Goal: Transaction & Acquisition: Purchase product/service

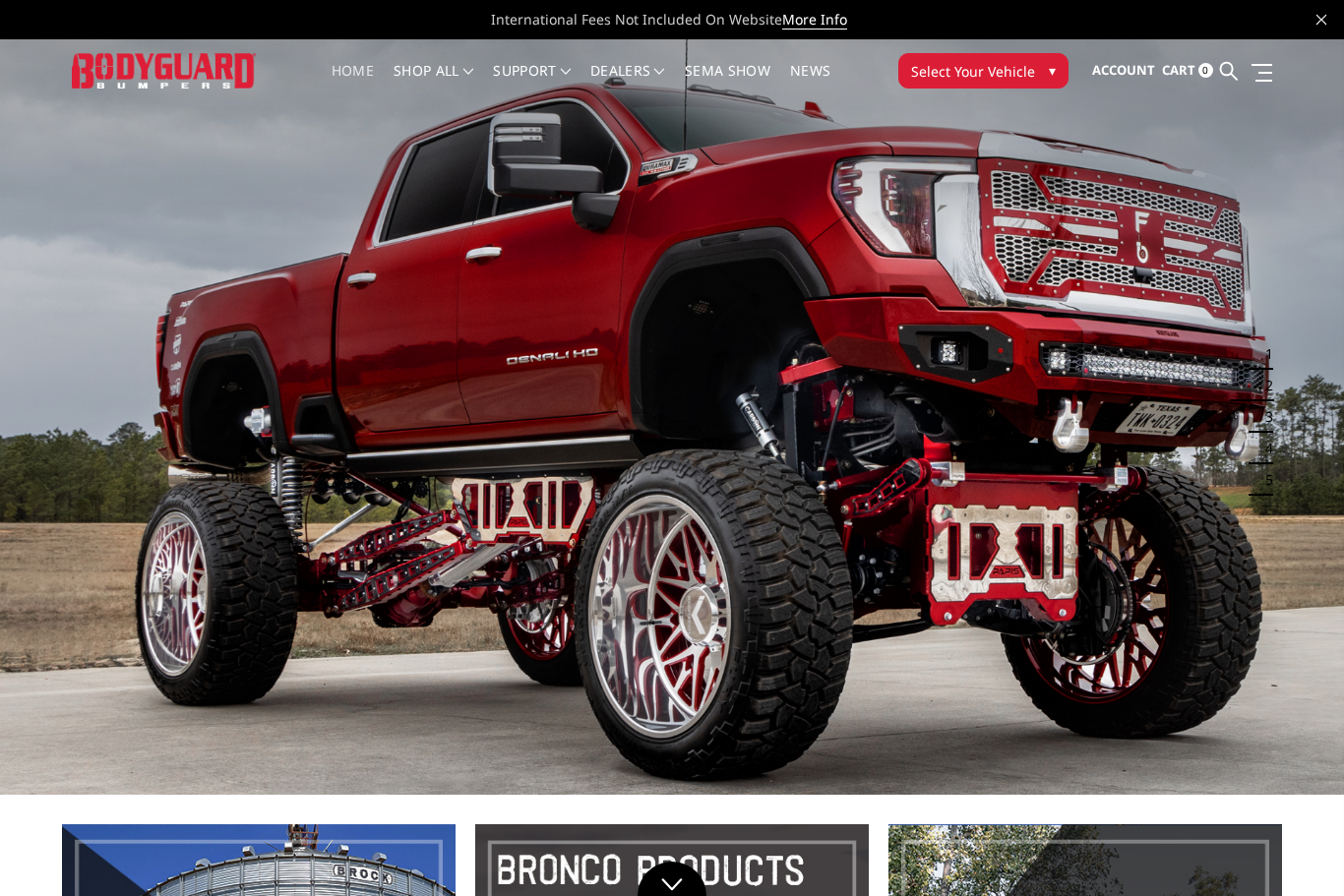
click at [1045, 72] on button "Select Your Vehicle ▾" at bounding box center [983, 70] width 170 height 35
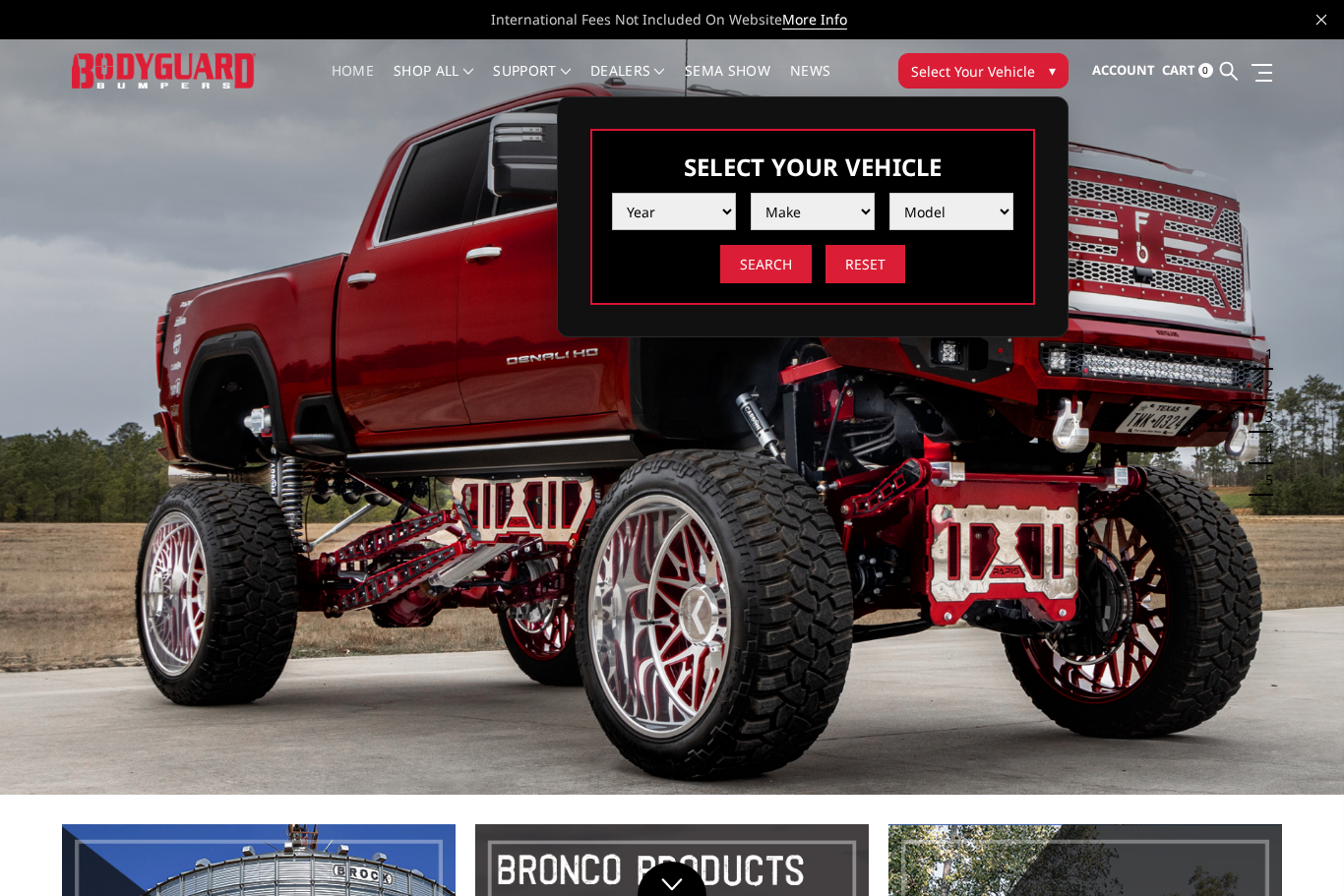
click at [726, 210] on select "Year [DATE] 2024 2023 2022 2021 2020 2019 2018 2017 2016 2015 2014 2013 2012 20…" at bounding box center [674, 211] width 124 height 37
select select "yr_2022"
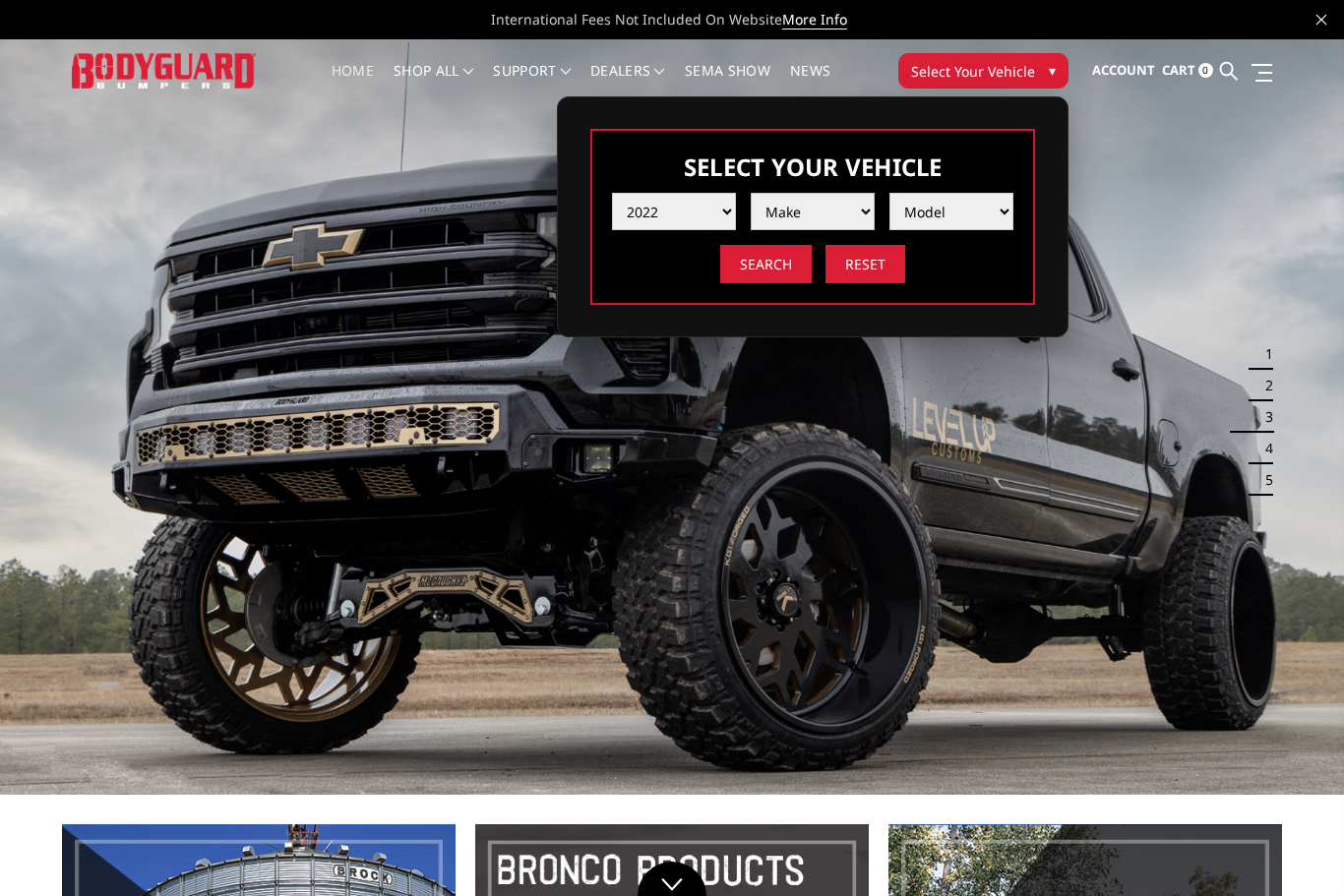
click at [859, 212] on select "Make Chevrolet Ford GMC Ram Toyota" at bounding box center [812, 211] width 124 height 37
select select "mk_ford"
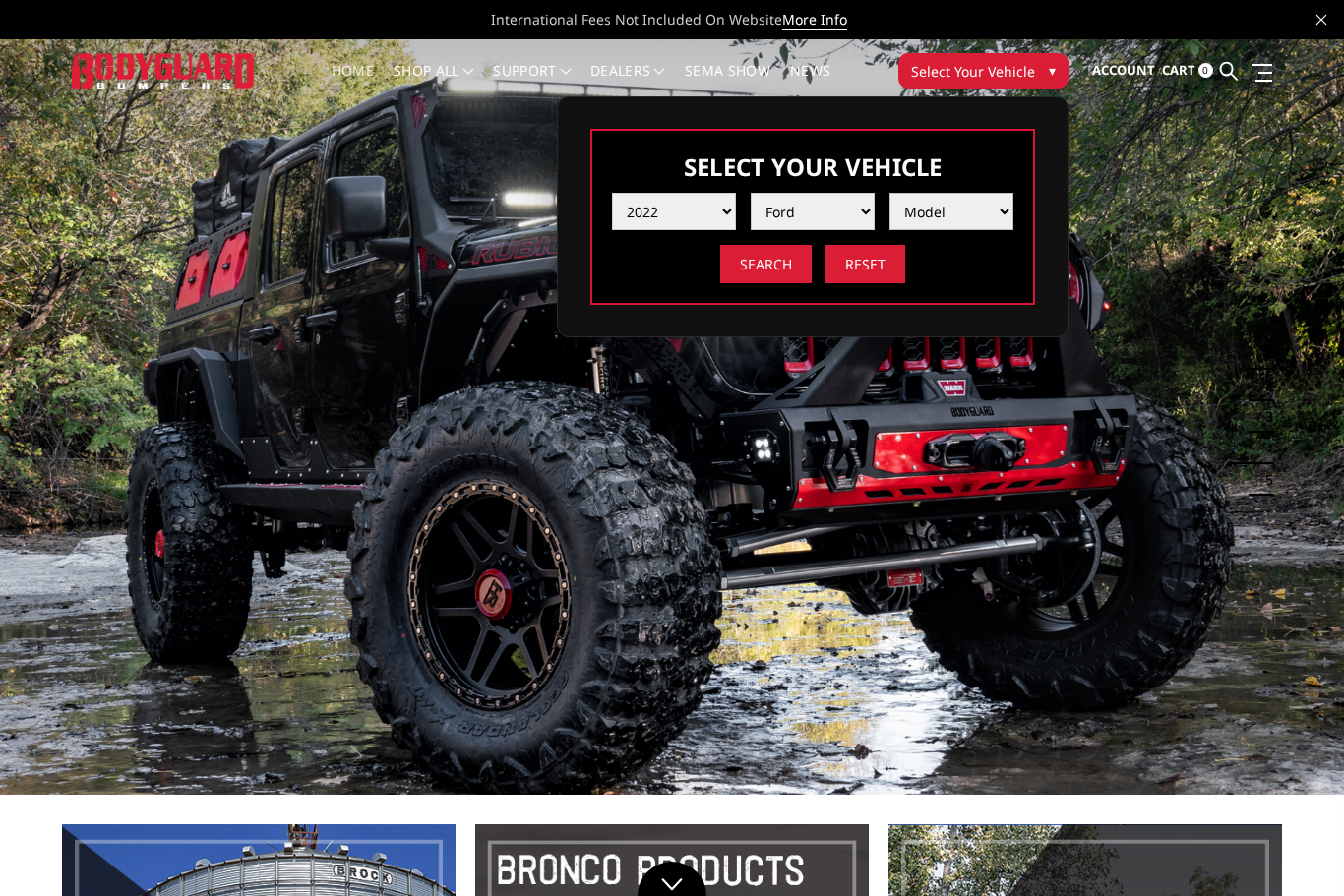
click at [1002, 212] on select "Model F150 F150 Raptor F250 / F350 F450 F550" at bounding box center [951, 211] width 124 height 37
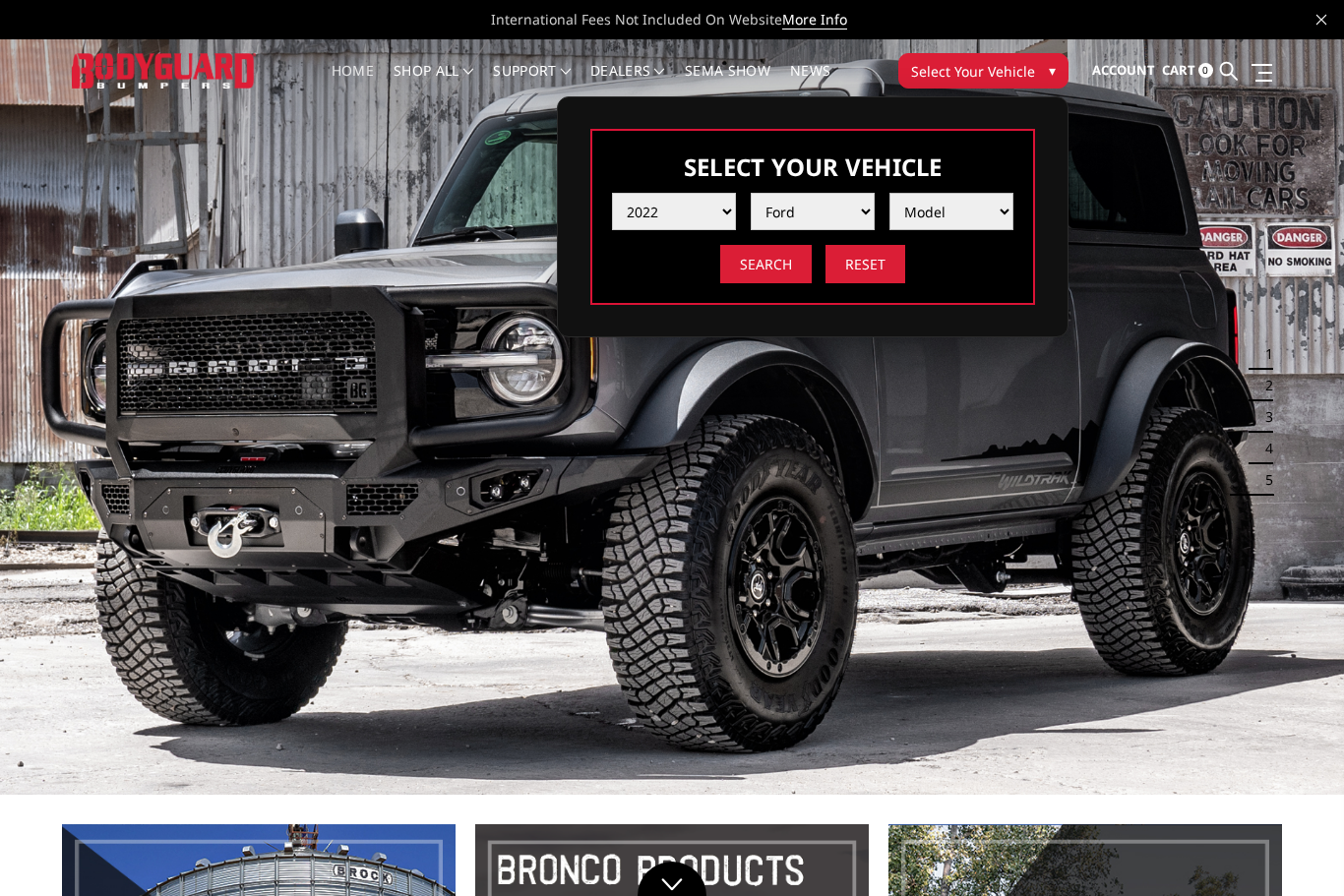
select select "md_f150-raptor"
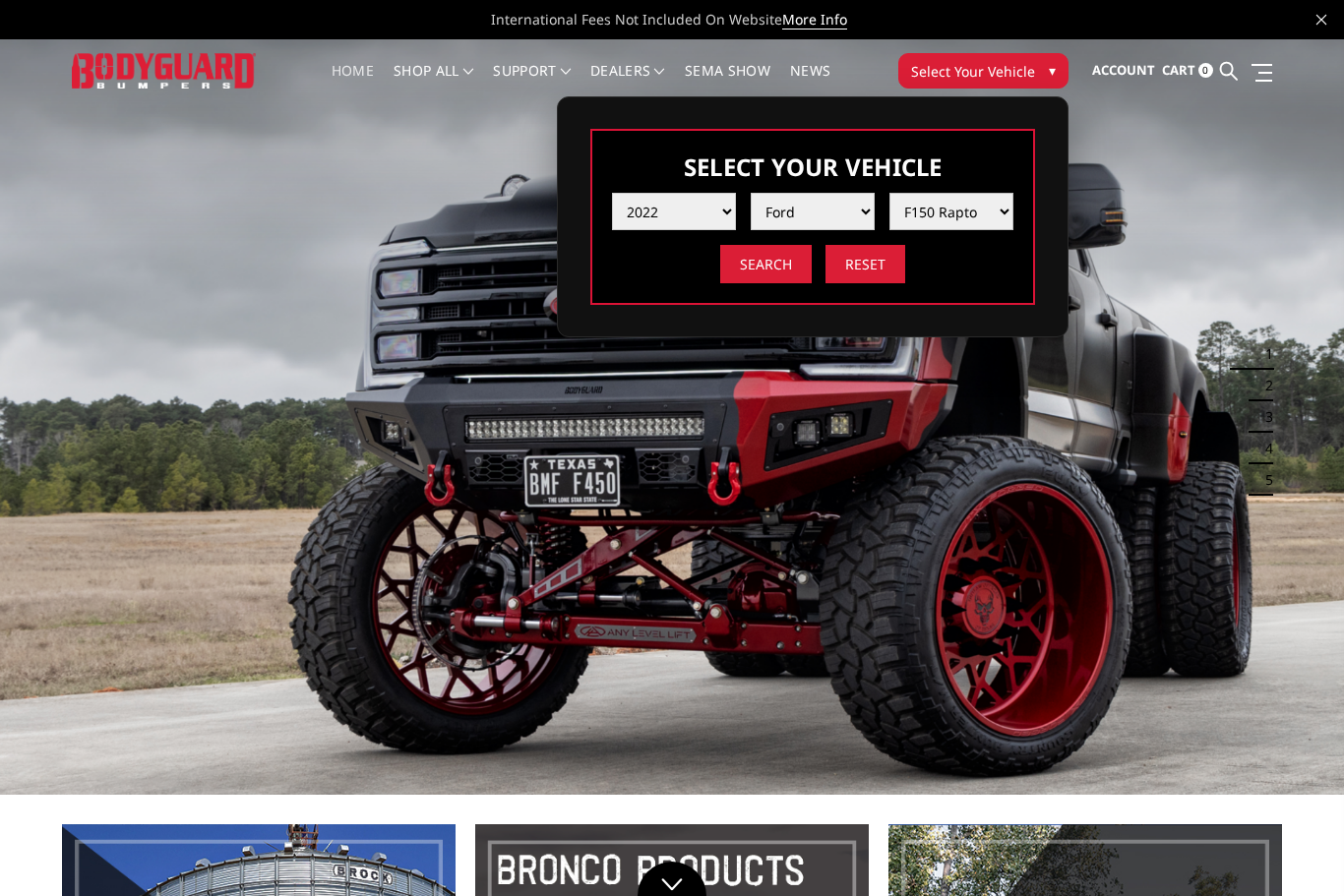
click at [1007, 211] on select "Model F150 F150 Raptor F250 / F350 F450 F550" at bounding box center [951, 211] width 124 height 37
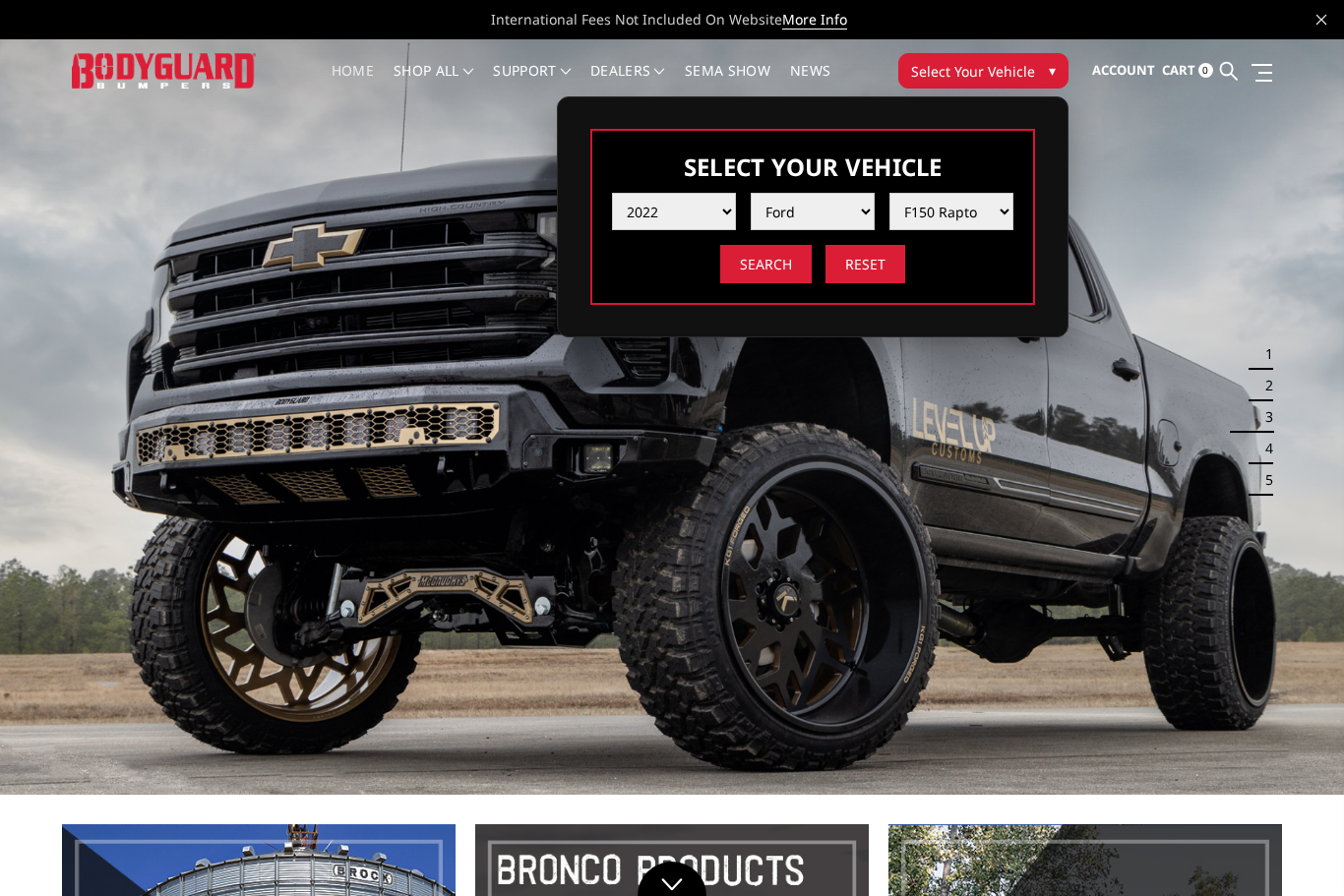
click at [951, 530] on img at bounding box center [672, 416] width 1344 height 755
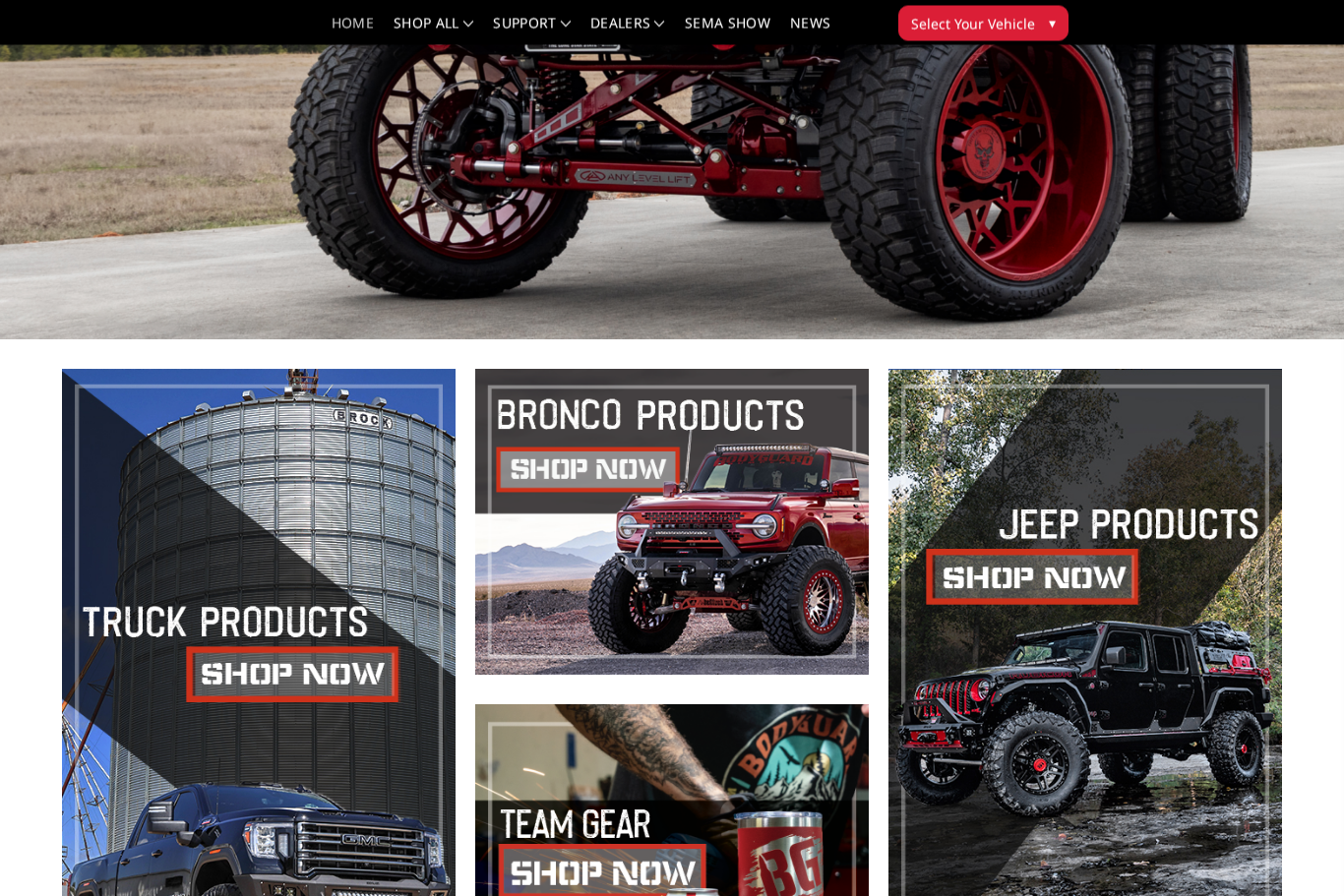
scroll to position [351, 0]
click at [694, 540] on span at bounding box center [671, 521] width 393 height 305
